Goal: Information Seeking & Learning: Learn about a topic

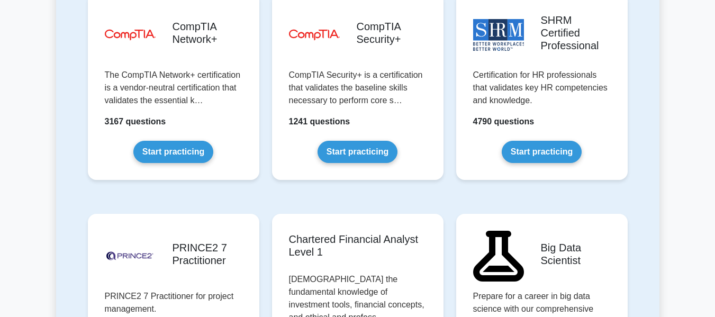
scroll to position [2063, 0]
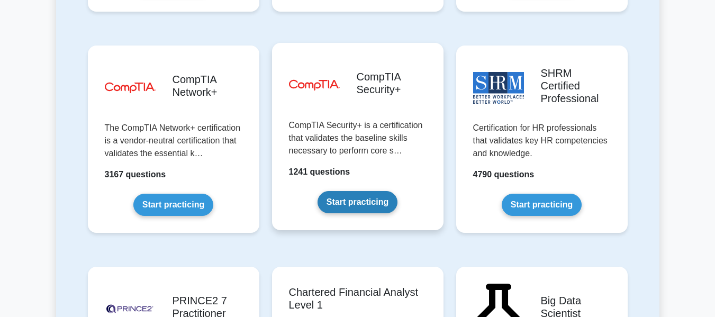
click at [373, 191] on link "Start practicing" at bounding box center [357, 202] width 80 height 22
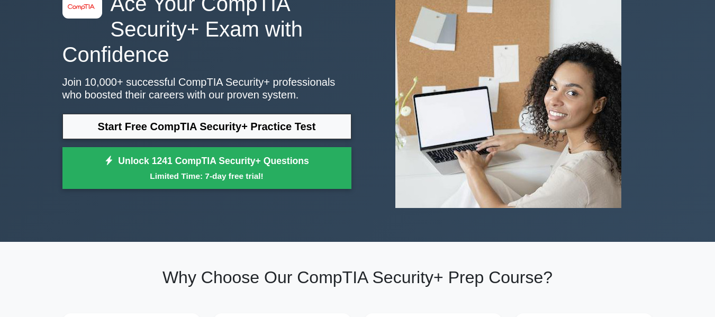
scroll to position [212, 0]
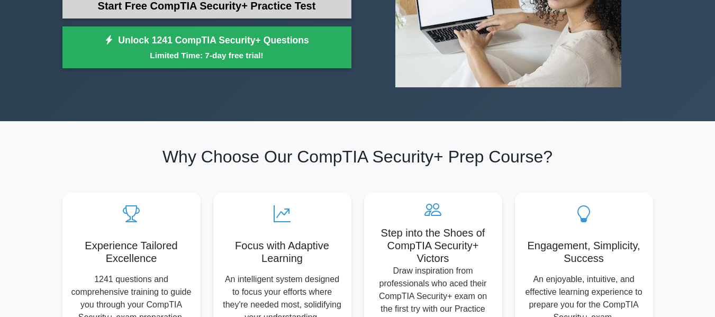
click at [264, 5] on link "Start Free CompTIA Security+ Practice Test" at bounding box center [206, 5] width 289 height 25
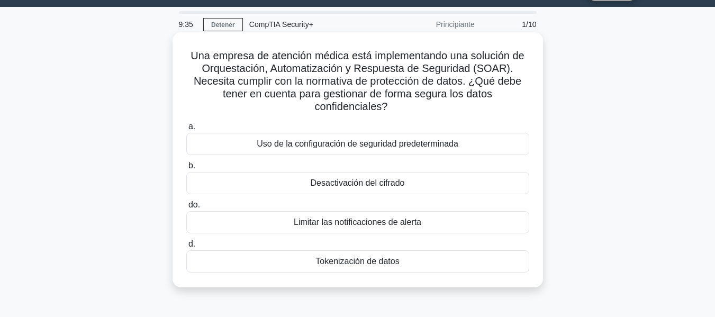
scroll to position [53, 0]
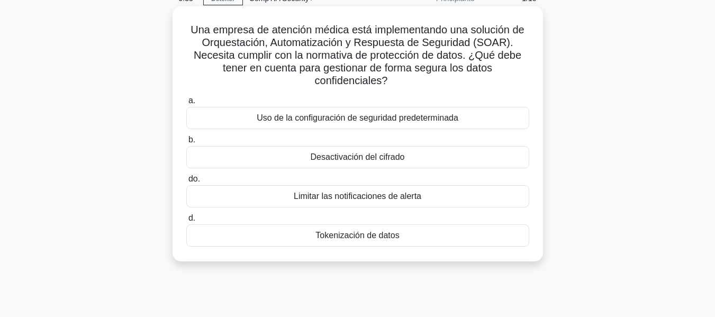
click at [433, 124] on font "Uso de la configuración de seguridad predeterminada" at bounding box center [358, 118] width 202 height 13
click at [186, 104] on input "a. Uso de la configuración de seguridad predeterminada" at bounding box center [186, 100] width 0 height 7
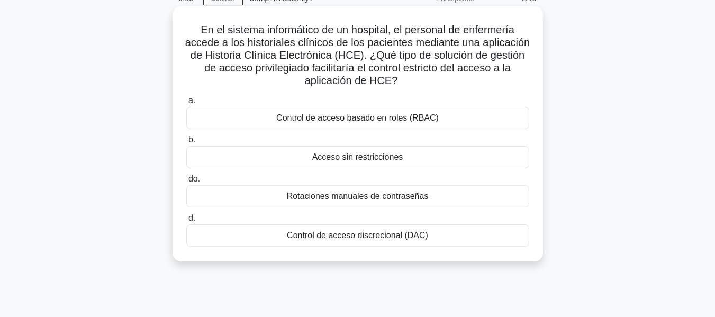
click at [406, 125] on div "Control de acceso basado en roles (RBAC)" at bounding box center [357, 118] width 343 height 22
click at [186, 104] on input "a. Control de acceso basado en roles (RBAC)" at bounding box center [186, 100] width 0 height 7
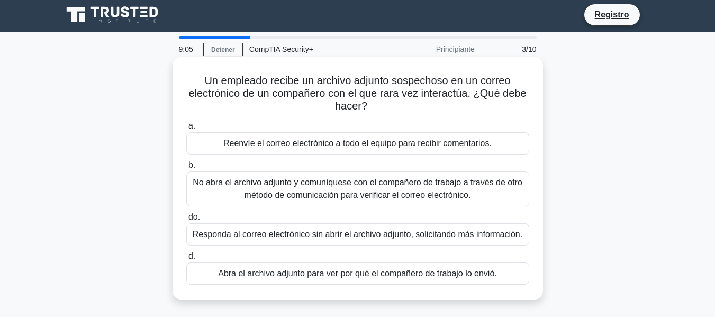
scroll to position [0, 0]
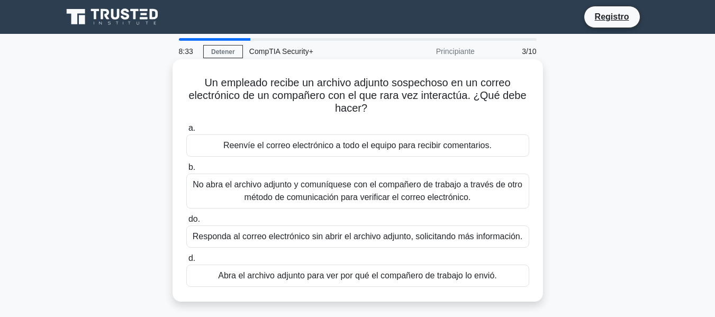
click at [351, 182] on font "No abra el archivo adjunto y comuníquese con el compañero de trabajo a través d…" at bounding box center [358, 191] width 330 height 22
click at [186, 171] on input "b. No abra el archivo adjunto y comuníquese con el compañero de trabajo a travé…" at bounding box center [186, 167] width 0 height 7
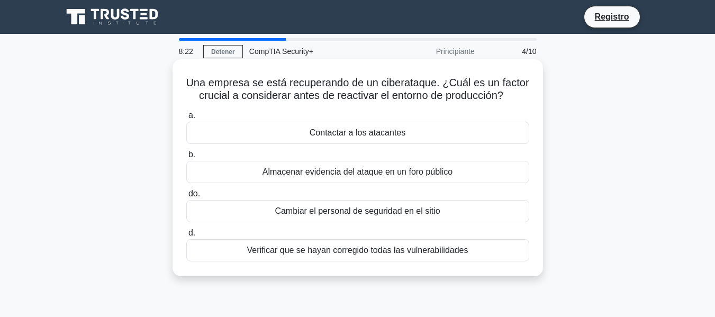
click at [454, 247] on font "Verificar que se hayan corregido todas las vulnerabilidades" at bounding box center [357, 249] width 221 height 9
click at [186, 236] on input "d. Verificar que se hayan corregido todas las vulnerabilidades" at bounding box center [186, 233] width 0 height 7
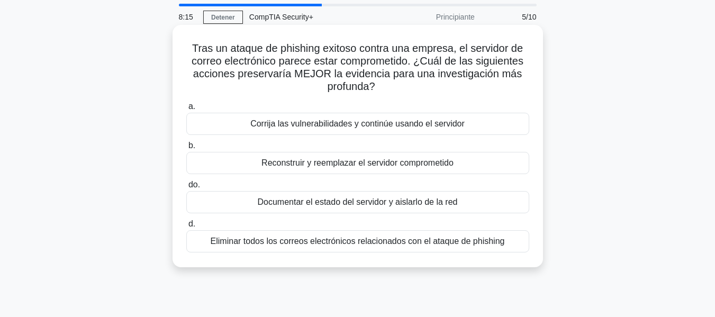
scroll to position [53, 0]
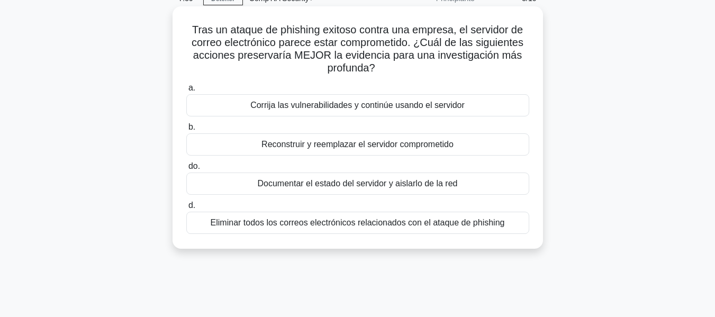
click at [405, 188] on font "Documentar el estado del servidor y aislarlo de la red" at bounding box center [358, 183] width 200 height 9
click at [186, 170] on input "do. Documentar el estado del servidor y aislarlo de la red" at bounding box center [186, 166] width 0 height 7
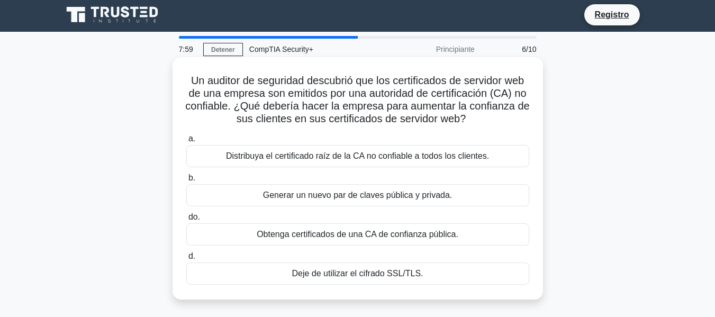
scroll to position [0, 0]
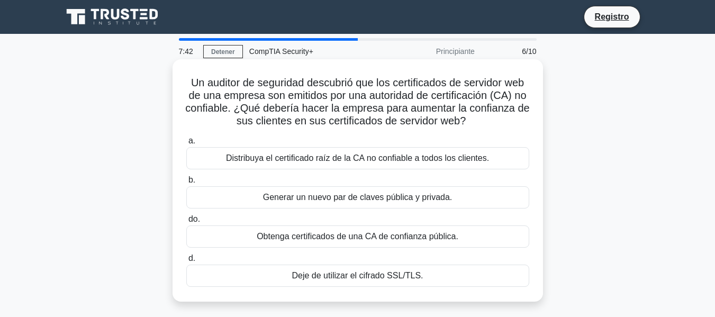
click at [416, 232] on font "Obtenga certificados de una CA de confianza pública." at bounding box center [358, 236] width 202 height 9
click at [186, 223] on input "do. Obtenga certificados de una CA de confianza pública." at bounding box center [186, 219] width 0 height 7
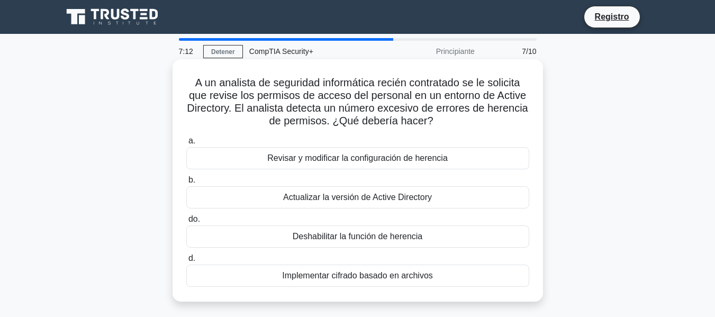
click at [411, 162] on font "Revisar y modificar la configuración de herencia" at bounding box center [357, 157] width 180 height 9
click at [186, 144] on input "a. Revisar y modificar la configuración de herencia" at bounding box center [186, 141] width 0 height 7
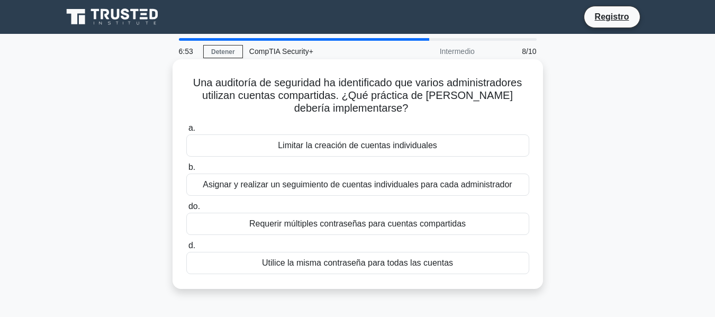
click at [464, 187] on font "Asignar y realizar un seguimiento de cuentas individuales para cada administrad…" at bounding box center [357, 184] width 309 height 9
click at [186, 171] on input "b. Asignar y realizar un seguimiento de cuentas individuales para cada administ…" at bounding box center [186, 167] width 0 height 7
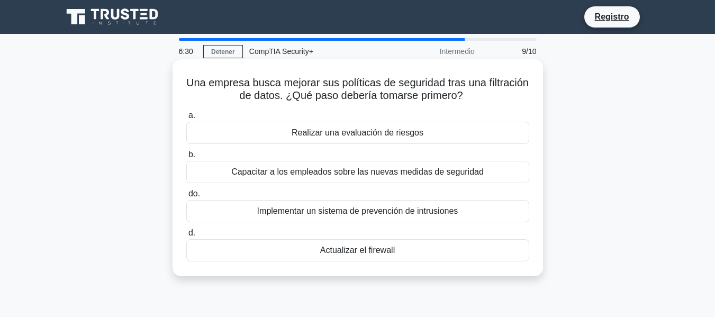
click at [403, 137] on font "Realizar una evaluación de riesgos" at bounding box center [357, 132] width 132 height 9
click at [186, 119] on input "a. Realizar una evaluación de riesgos" at bounding box center [186, 115] width 0 height 7
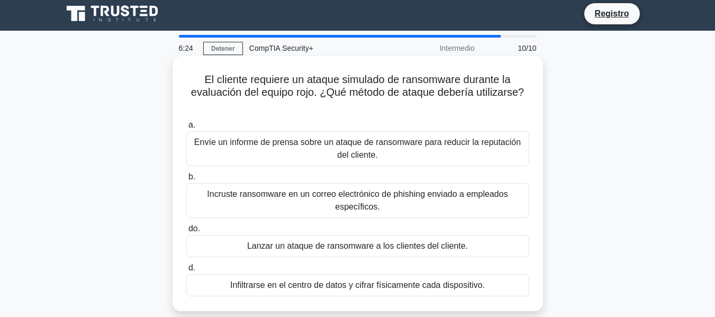
scroll to position [53, 0]
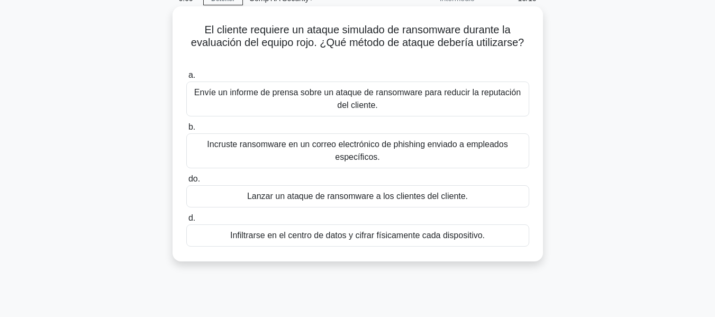
click at [413, 147] on font "Incruste ransomware en un correo electrónico de phishing enviado a empleados es…" at bounding box center [357, 151] width 300 height 22
click at [186, 131] on input "b. Incruste ransomware en un correo electrónico de phishing enviado a empleados…" at bounding box center [186, 127] width 0 height 7
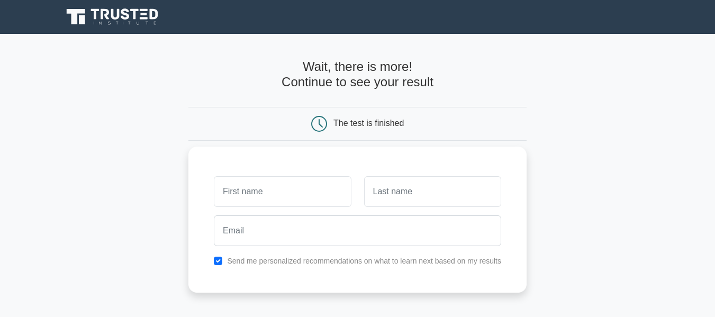
click at [290, 180] on input "text" at bounding box center [282, 191] width 137 height 31
click at [304, 185] on input "text" at bounding box center [282, 191] width 137 height 31
type input "alexis"
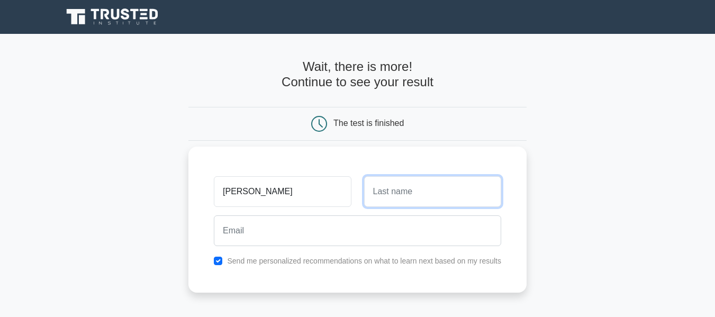
click at [396, 194] on input "text" at bounding box center [432, 191] width 137 height 31
type input "alexis"
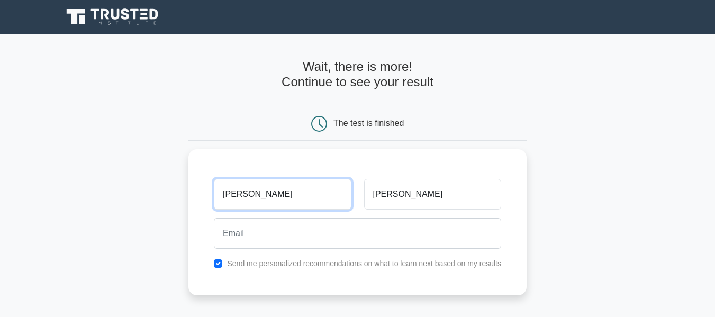
drag, startPoint x: 288, startPoint y: 191, endPoint x: 0, endPoint y: 178, distance: 288.1
click at [8, 178] on main "Wait, there is more! Continue to see your result The test is finished alexis al…" at bounding box center [357, 224] width 715 height 381
type input "g"
type input "alexis"
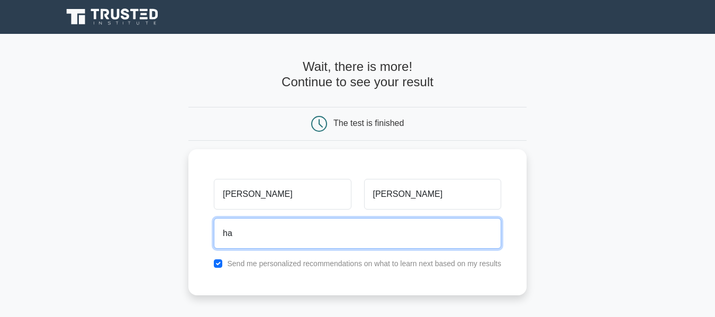
type input "happaralexis2@gmail.com"
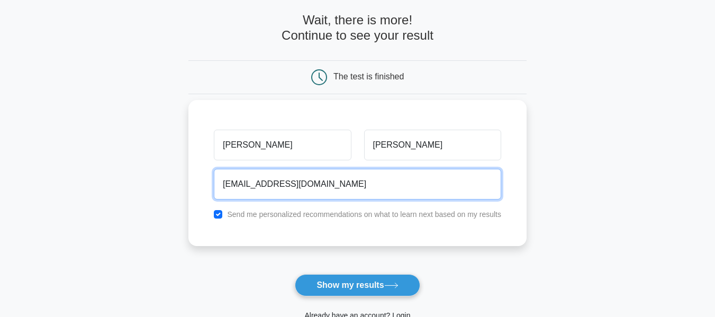
scroll to position [106, 0]
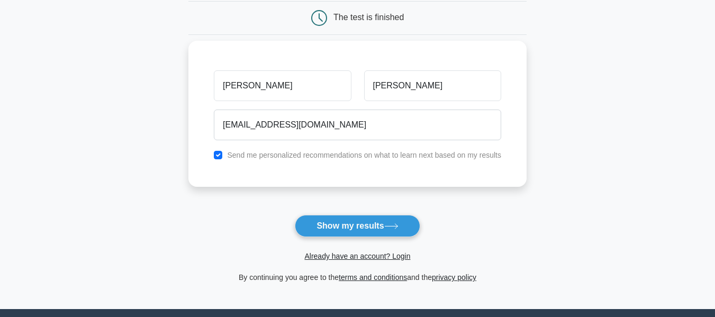
click at [309, 165] on div "alexis alexis happaralexis2@gmail.com Send me personalized recommendations on w…" at bounding box center [357, 114] width 338 height 146
click at [312, 159] on label "Send me personalized recommendations on what to learn next based on my results" at bounding box center [364, 155] width 274 height 8
click at [217, 155] on input "checkbox" at bounding box center [218, 155] width 8 height 8
checkbox input "true"
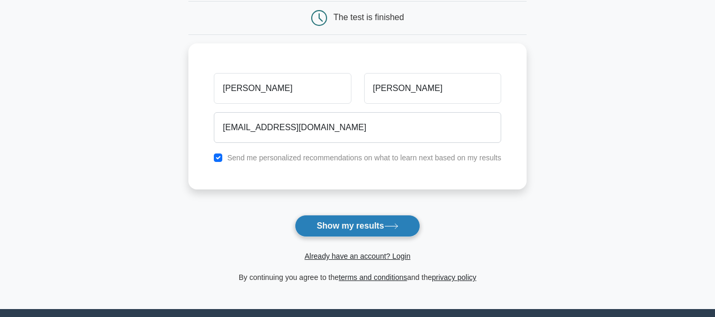
click at [316, 229] on button "Show my results" at bounding box center [357, 226] width 125 height 22
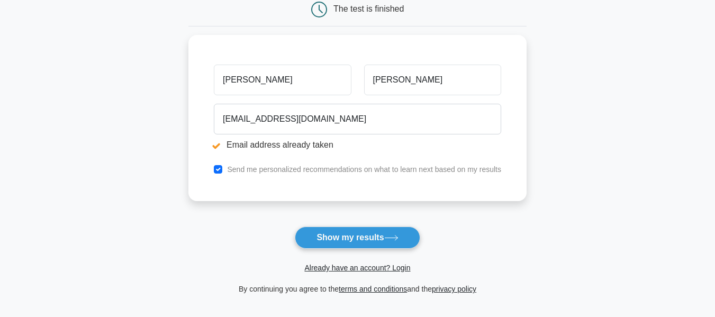
scroll to position [159, 0]
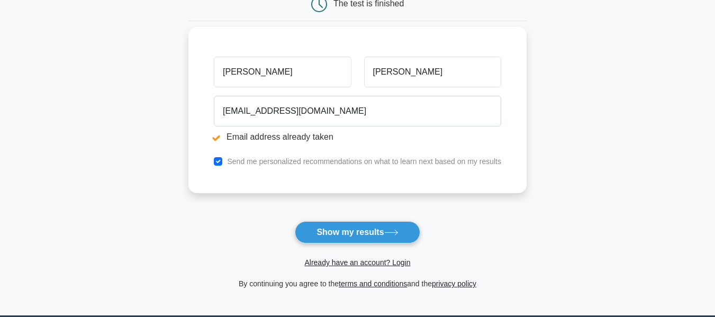
click at [317, 163] on label "Send me personalized recommendations on what to learn next based on my results" at bounding box center [364, 161] width 274 height 8
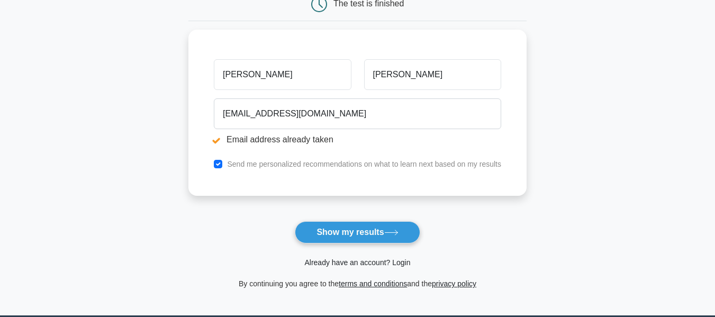
click at [376, 267] on link "Already have an account? Login" at bounding box center [357, 262] width 106 height 8
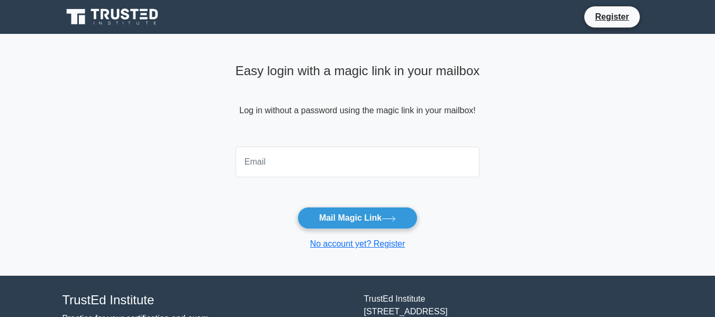
click at [330, 167] on input "email" at bounding box center [357, 162] width 244 height 31
type input "happaralexis2@gmail.com"
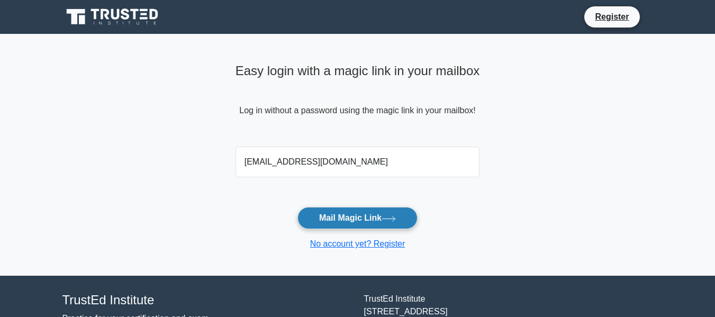
click at [371, 210] on button "Mail Magic Link" at bounding box center [357, 218] width 120 height 22
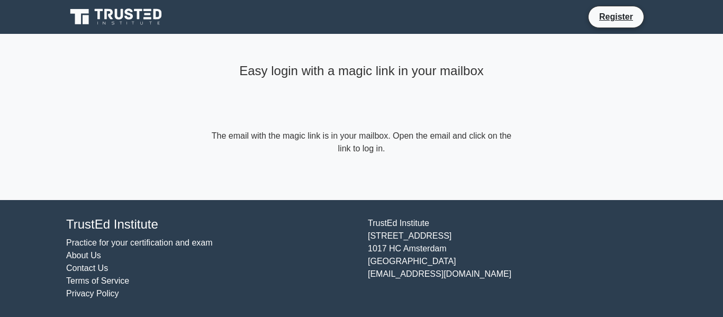
click at [145, 12] on icon at bounding box center [117, 17] width 102 height 20
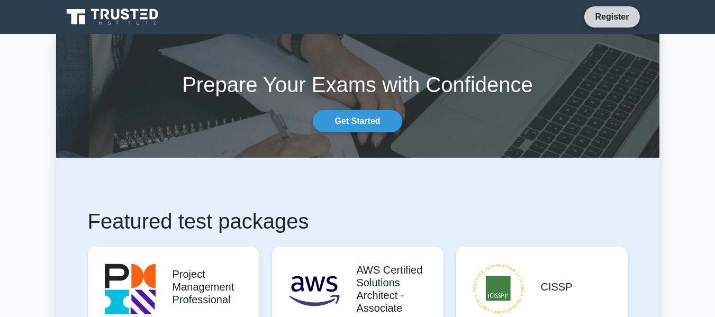
click at [621, 22] on link "Register" at bounding box center [611, 16] width 47 height 13
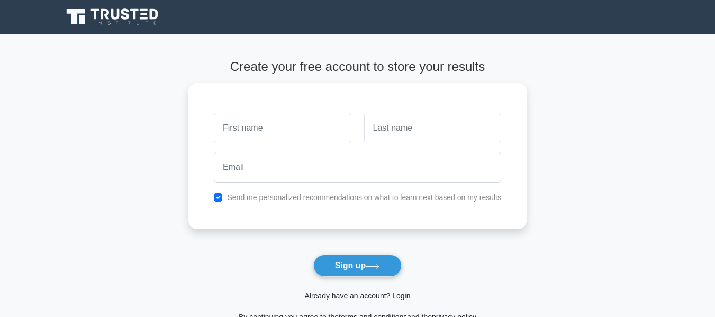
click at [381, 297] on link "Already have an account? Login" at bounding box center [357, 295] width 106 height 8
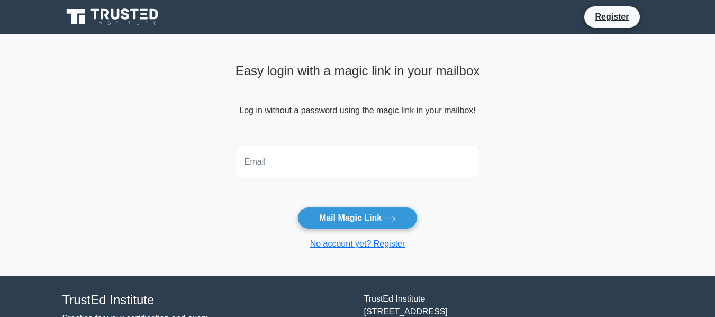
click at [327, 139] on div "Easy login with a magic link in your mailbox Log in without a password using th…" at bounding box center [357, 100] width 244 height 83
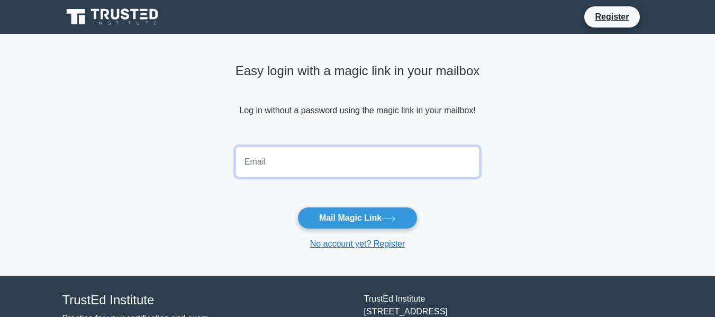
click at [335, 163] on input "email" at bounding box center [357, 162] width 244 height 31
type input "[EMAIL_ADDRESS][DOMAIN_NAME]"
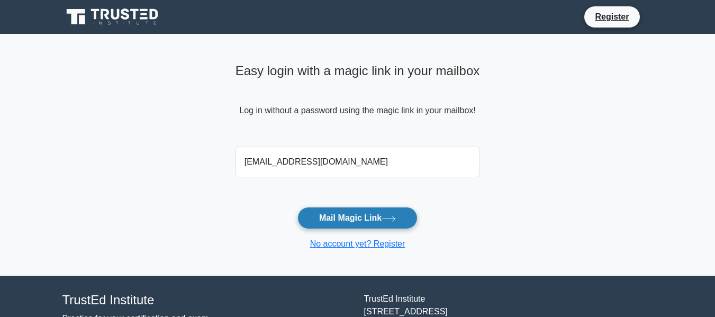
click at [344, 210] on button "Mail Magic Link" at bounding box center [357, 218] width 120 height 22
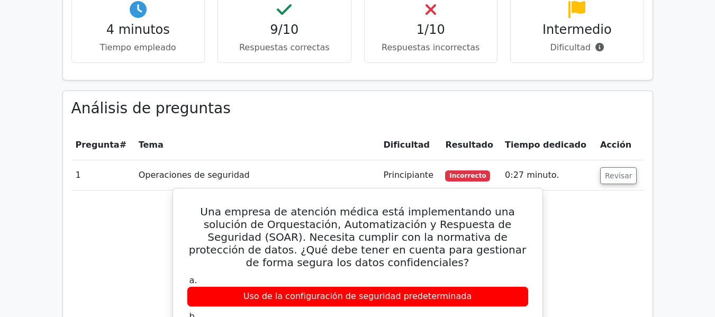
scroll to position [816, 0]
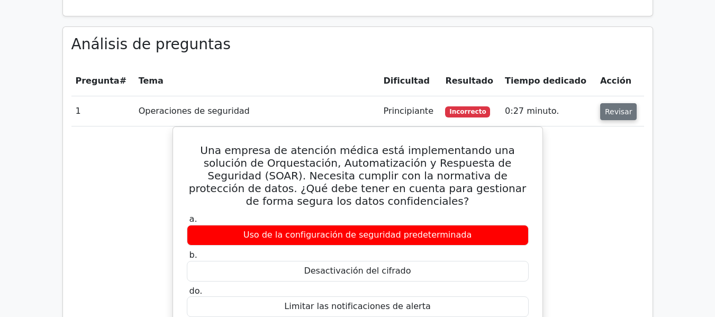
click at [600, 103] on button "Revisar" at bounding box center [618, 111] width 37 height 17
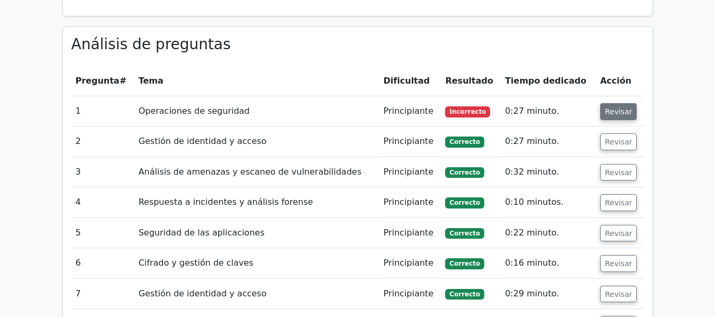
click at [600, 103] on button "Revisar" at bounding box center [618, 111] width 37 height 17
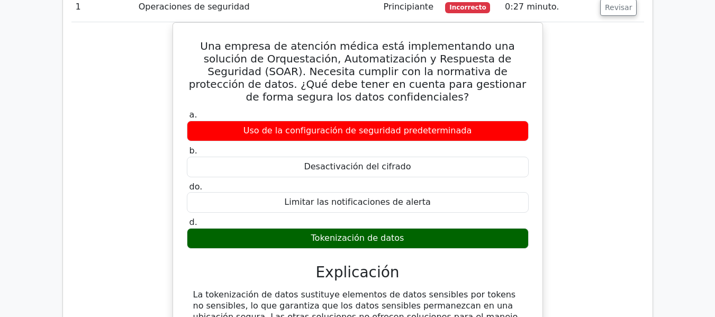
scroll to position [975, 0]
